Goal: Navigation & Orientation: Find specific page/section

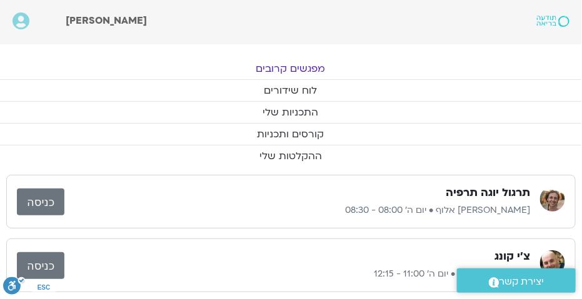
click at [304, 68] on link "מפגשים קרובים" at bounding box center [290, 68] width 582 height 21
click at [306, 68] on link "מפגשים קרובים" at bounding box center [290, 68] width 582 height 21
click at [293, 88] on link "לוח שידורים" at bounding box center [290, 90] width 582 height 21
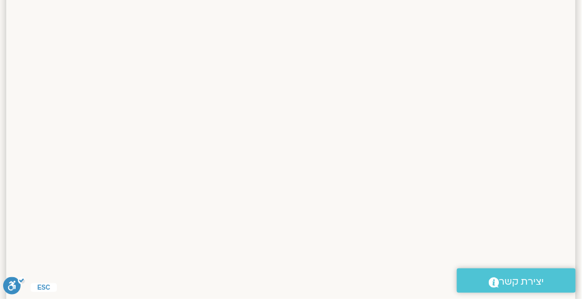
scroll to position [860, 0]
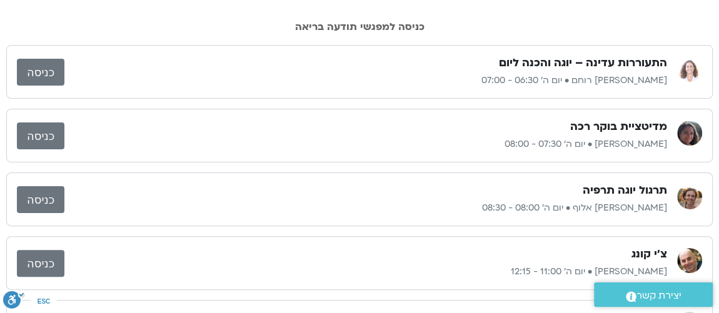
scroll to position [151, 0]
